Goal: Transaction & Acquisition: Purchase product/service

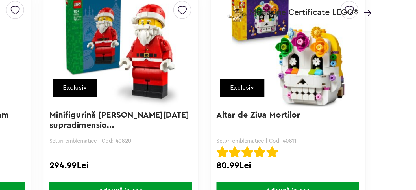
scroll to position [732, 0]
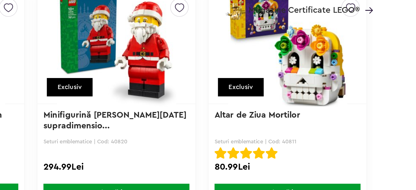
click at [337, 118] on img at bounding box center [324, 90] width 91 height 79
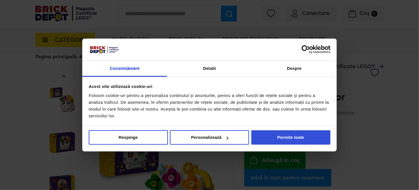
click at [270, 134] on button "Permite toate" at bounding box center [290, 137] width 79 height 14
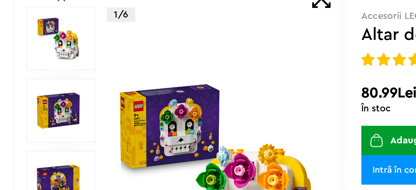
scroll to position [33, 0]
